Goal: Task Accomplishment & Management: Use online tool/utility

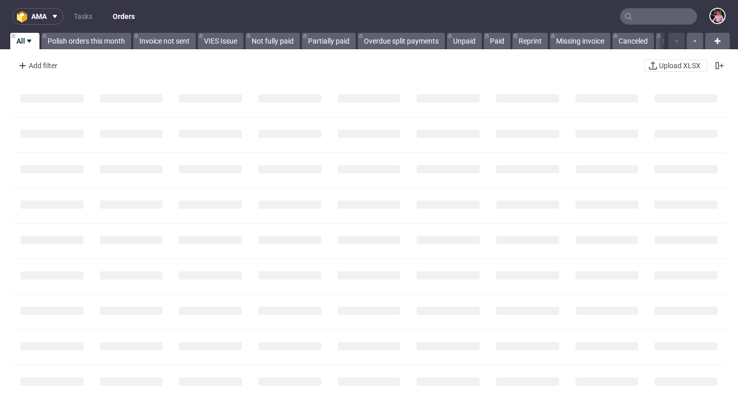
click at [635, 13] on input "text" at bounding box center [658, 16] width 77 height 16
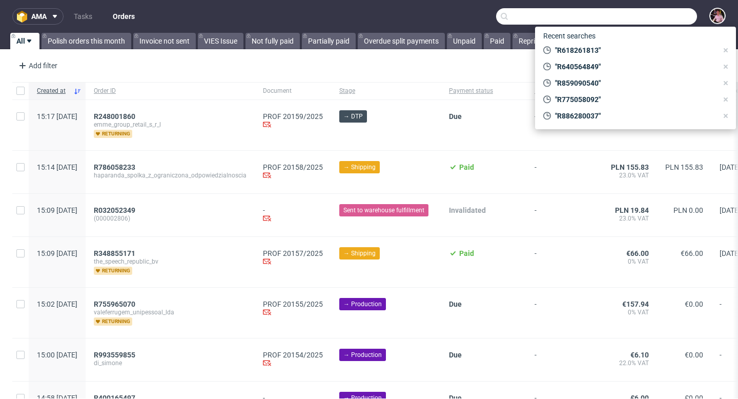
paste input "R834094128"
type input "R834094128"
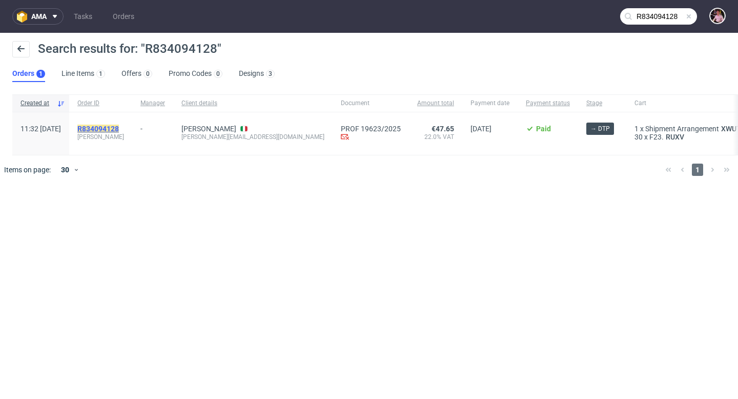
click at [115, 126] on mark "R834094128" at bounding box center [98, 129] width 42 height 8
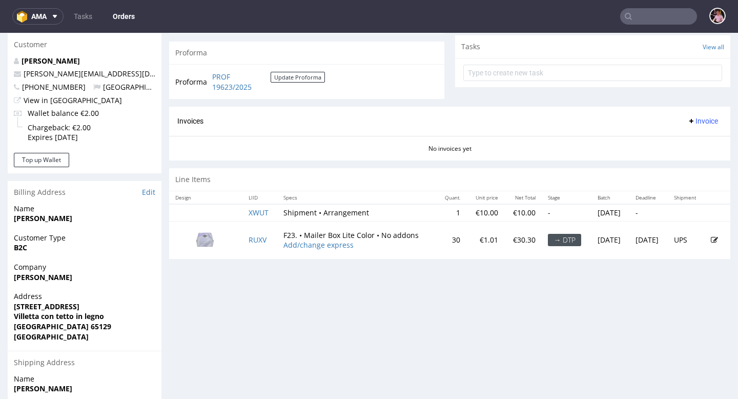
scroll to position [370, 0]
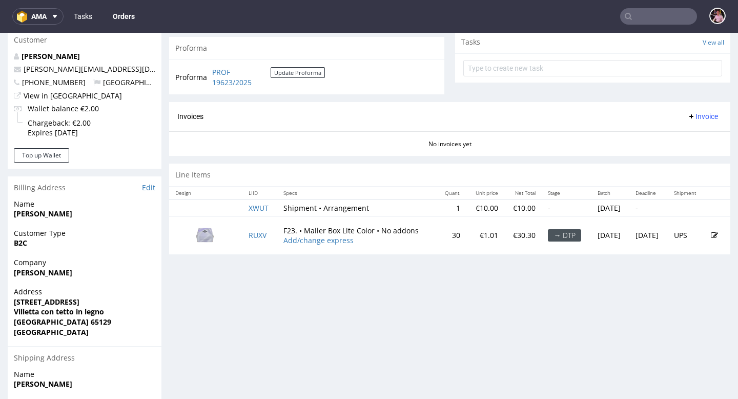
click at [79, 17] on link "Tasks" at bounding box center [83, 16] width 31 height 16
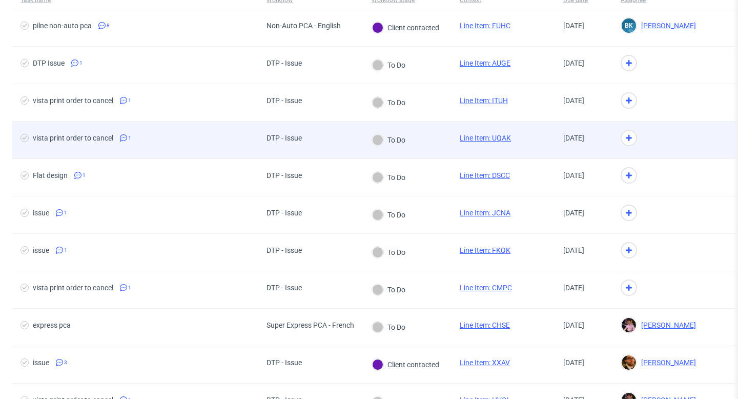
scroll to position [92, 0]
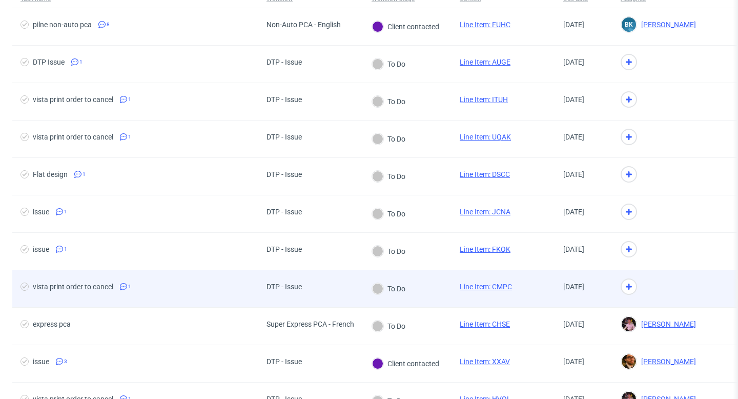
click at [422, 290] on div "To Do" at bounding box center [407, 288] width 88 height 37
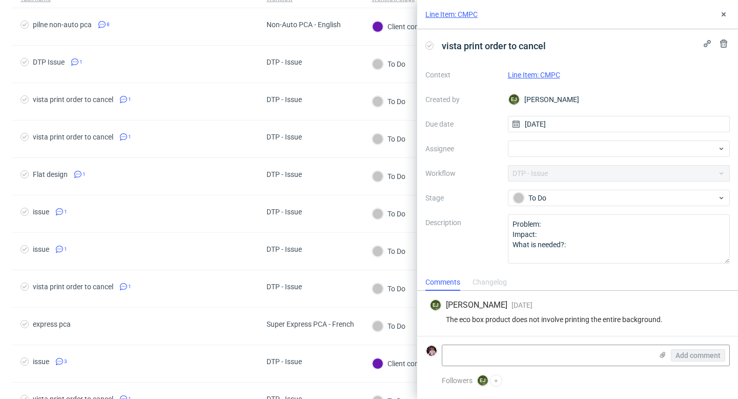
click at [528, 75] on link "Line Item: CMPC" at bounding box center [534, 75] width 52 height 8
click at [554, 147] on div at bounding box center [619, 148] width 222 height 16
type input "bogna"
click at [565, 169] on span "Bogna Krystian" at bounding box center [557, 171] width 55 height 10
click at [720, 17] on icon at bounding box center [724, 14] width 8 height 8
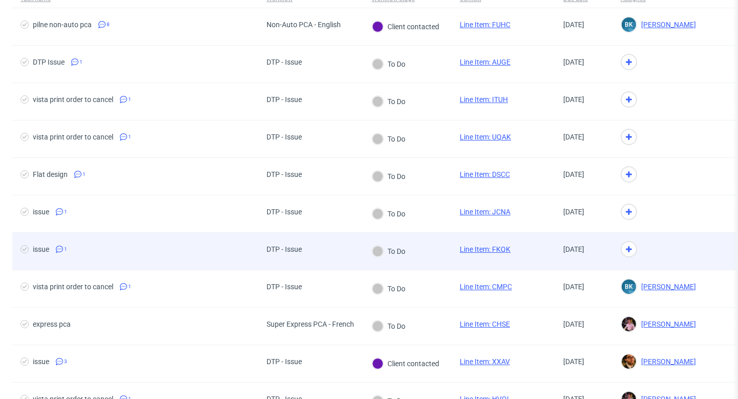
click at [418, 247] on div "To Do" at bounding box center [407, 251] width 88 height 37
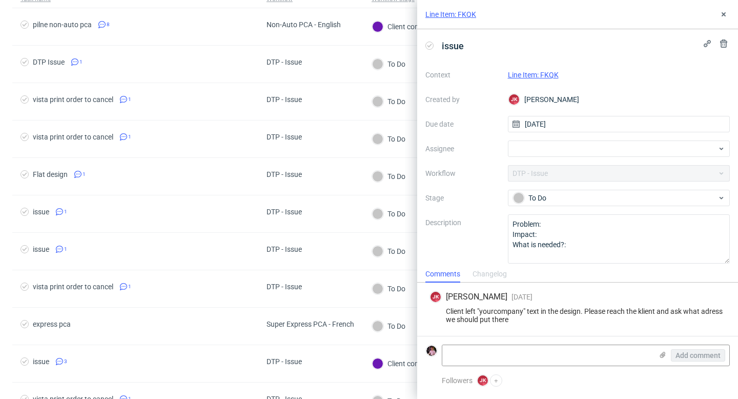
click at [538, 75] on link "Line Item: FKQK" at bounding box center [533, 75] width 51 height 8
click at [549, 150] on div at bounding box center [619, 148] width 222 height 16
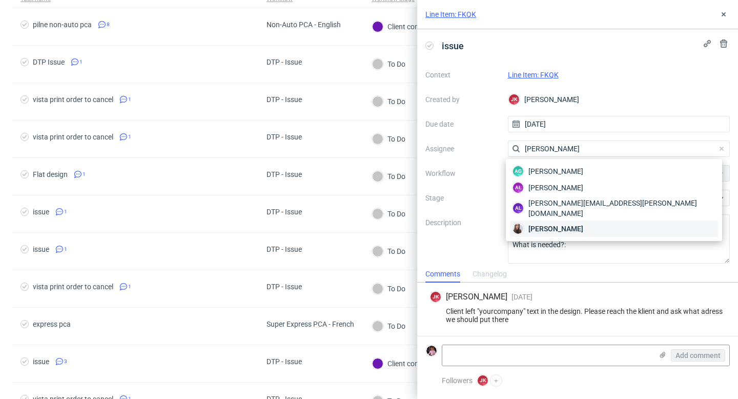
type input "sandra"
click at [546, 223] on span "Sandra Beśka" at bounding box center [555, 228] width 55 height 10
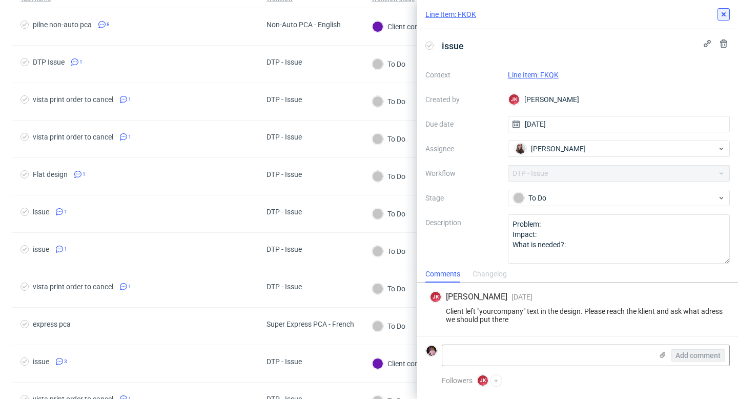
click at [721, 11] on icon at bounding box center [724, 14] width 8 height 8
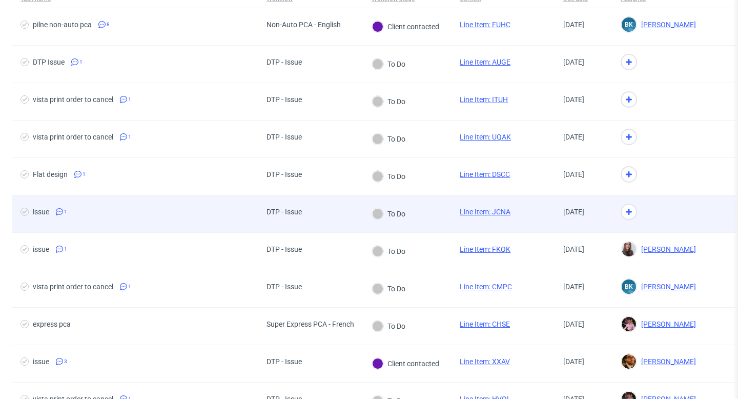
click at [391, 217] on div "To Do" at bounding box center [388, 213] width 33 height 11
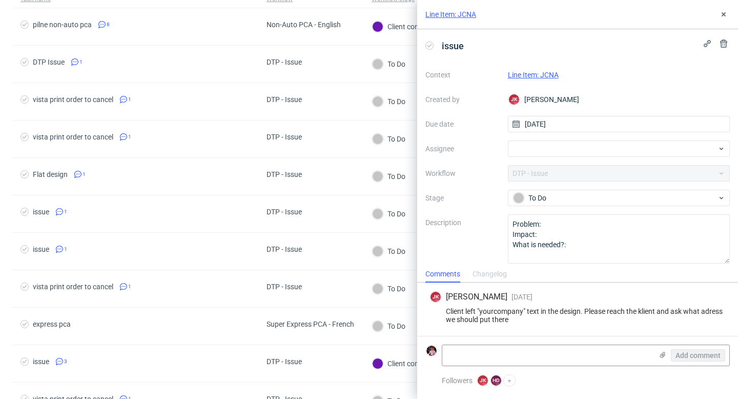
click at [542, 78] on link "Line Item: JCNA" at bounding box center [533, 75] width 51 height 8
click at [581, 152] on div at bounding box center [619, 148] width 222 height 16
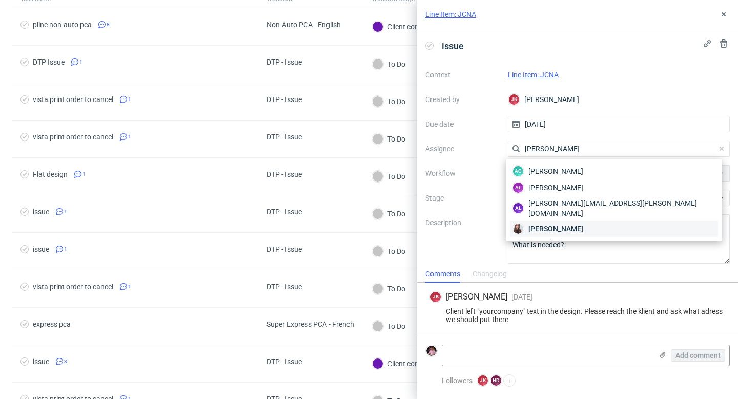
type input "sandra"
click at [591, 220] on div "Sandra Beśka" at bounding box center [614, 228] width 208 height 16
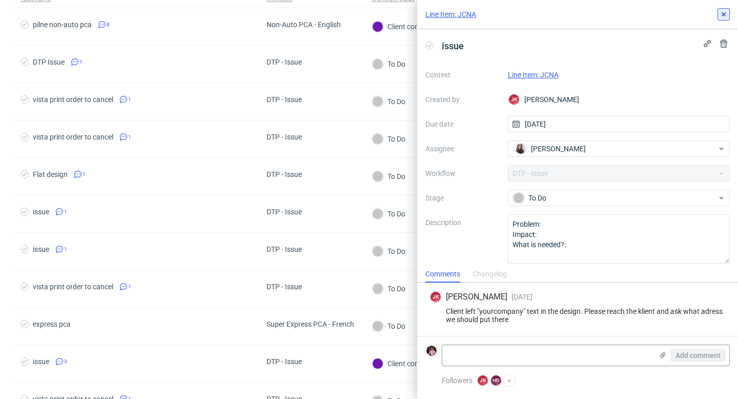
click at [724, 13] on use at bounding box center [724, 14] width 4 height 4
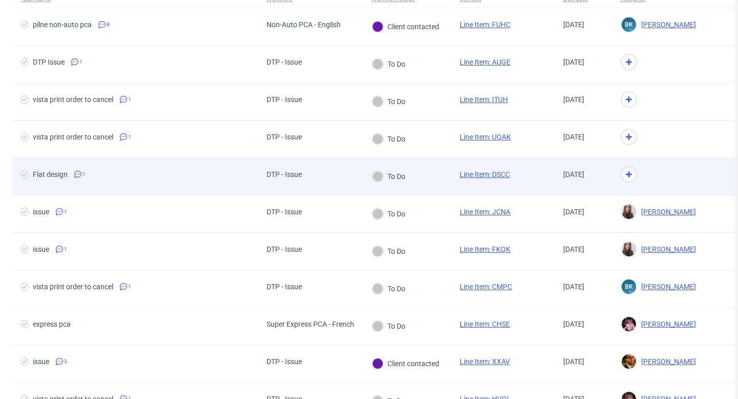
click at [368, 172] on div "To Do" at bounding box center [388, 176] width 51 height 37
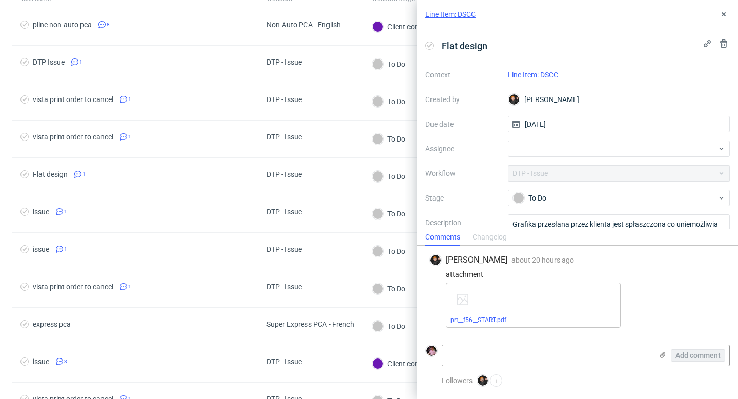
click at [540, 74] on link "Line Item: DSCC" at bounding box center [533, 75] width 50 height 8
click at [563, 144] on div at bounding box center [619, 148] width 222 height 16
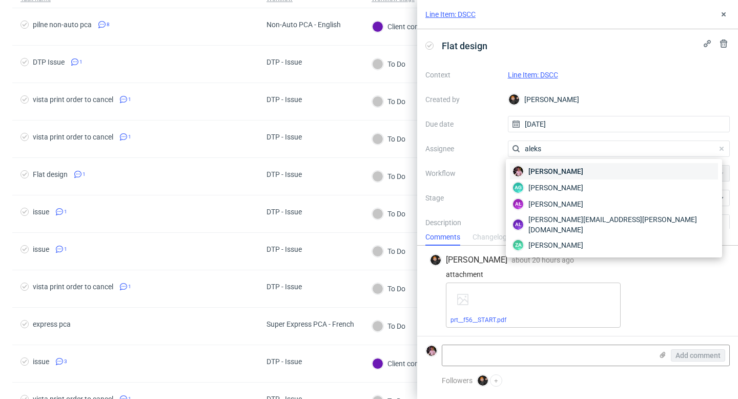
type input "aleks"
click at [566, 176] on div "Aleks Ziemkowski" at bounding box center [614, 171] width 208 height 16
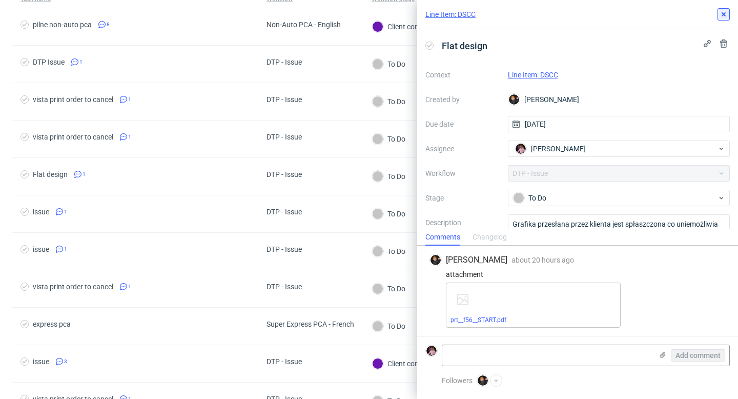
click at [724, 14] on use at bounding box center [724, 14] width 4 height 4
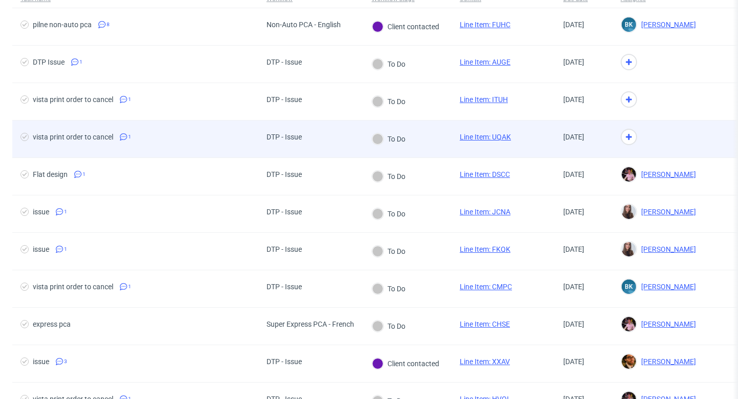
click at [381, 137] on div at bounding box center [377, 138] width 11 height 11
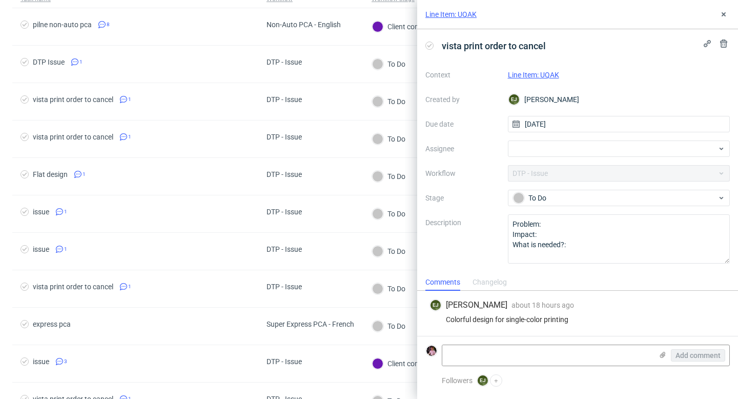
click at [538, 75] on link "Line Item: UQAK" at bounding box center [533, 75] width 51 height 8
click at [534, 154] on div at bounding box center [619, 148] width 222 height 16
type input "bogna"
click at [529, 180] on div "BK Bogna Krystian" at bounding box center [619, 171] width 222 height 25
click at [530, 177] on div "BK Bogna Krystian" at bounding box center [619, 171] width 214 height 16
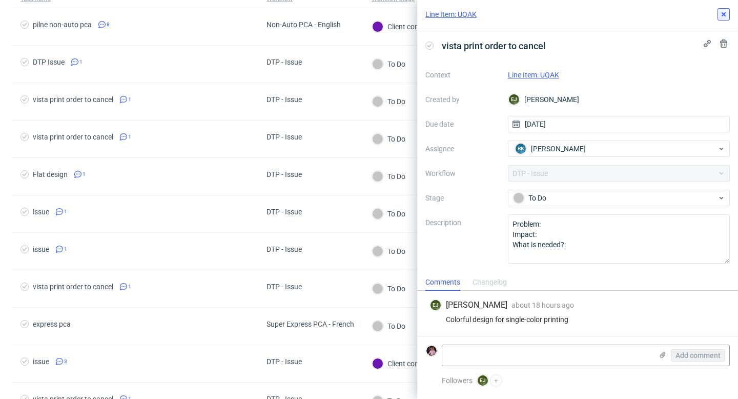
click at [728, 14] on button at bounding box center [724, 14] width 12 height 12
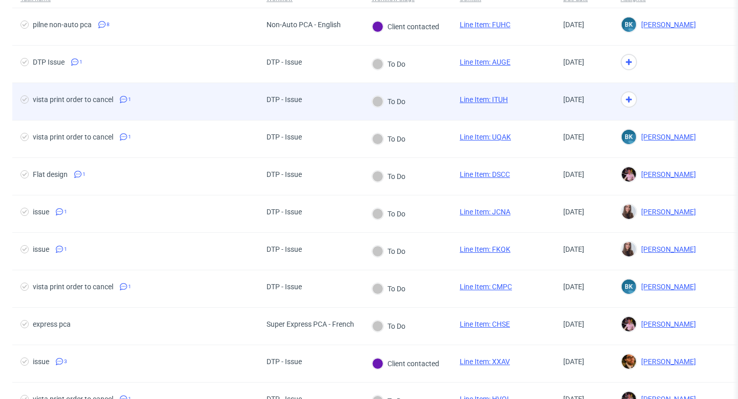
click at [431, 94] on div "To Do" at bounding box center [407, 101] width 88 height 37
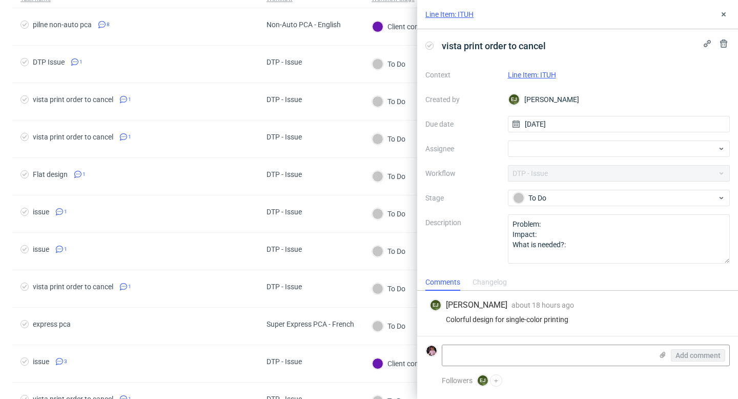
click at [545, 74] on link "Line Item: ITUH" at bounding box center [532, 75] width 48 height 8
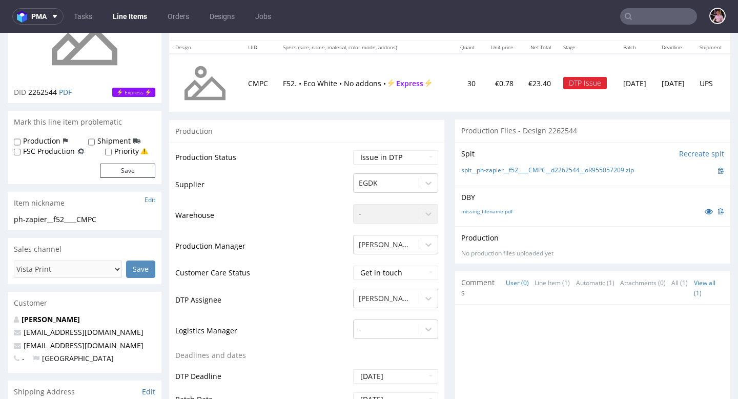
scroll to position [120, 0]
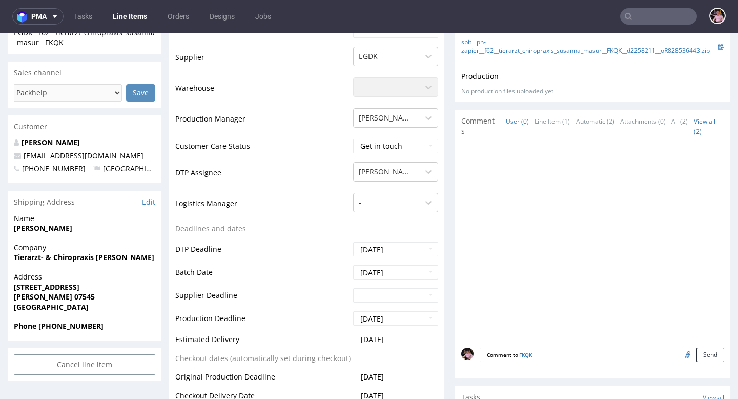
scroll to position [271, 0]
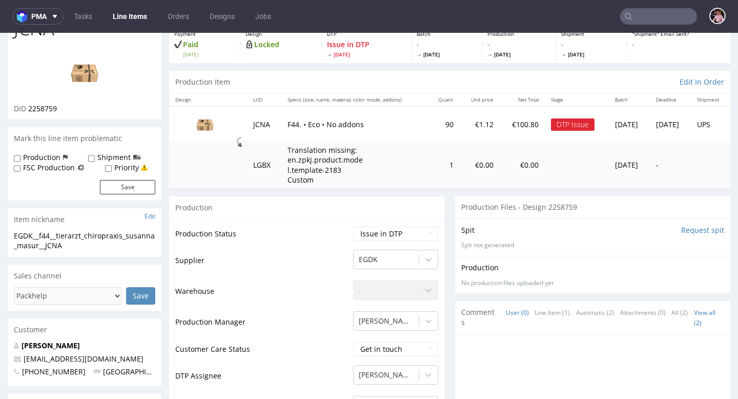
scroll to position [103, 0]
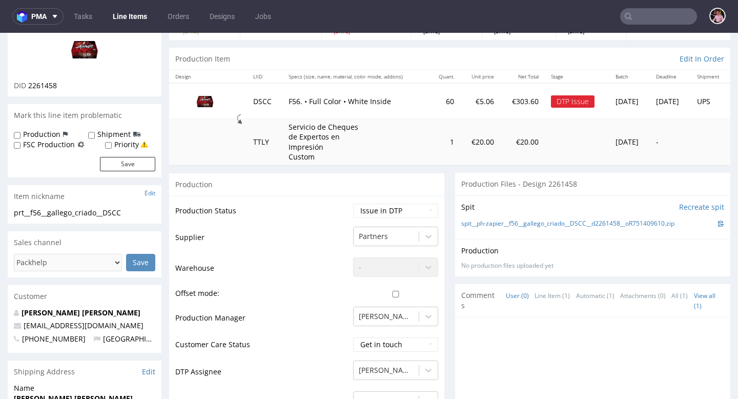
scroll to position [86, 0]
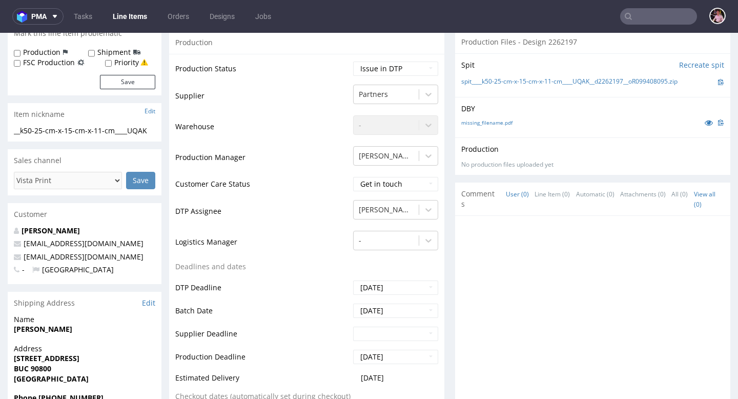
scroll to position [210, 0]
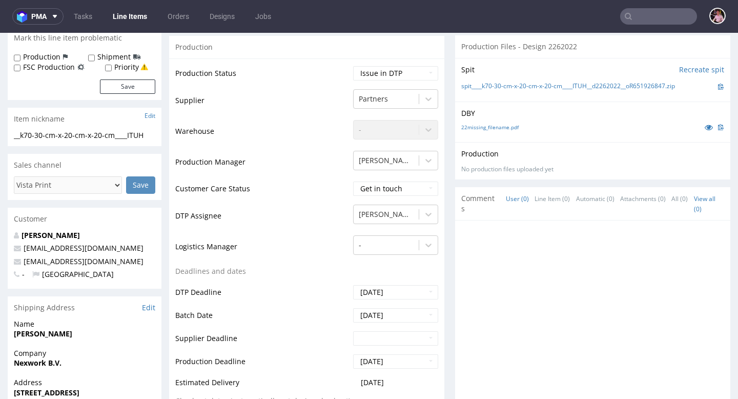
scroll to position [208, 0]
